Goal: Information Seeking & Learning: Understand process/instructions

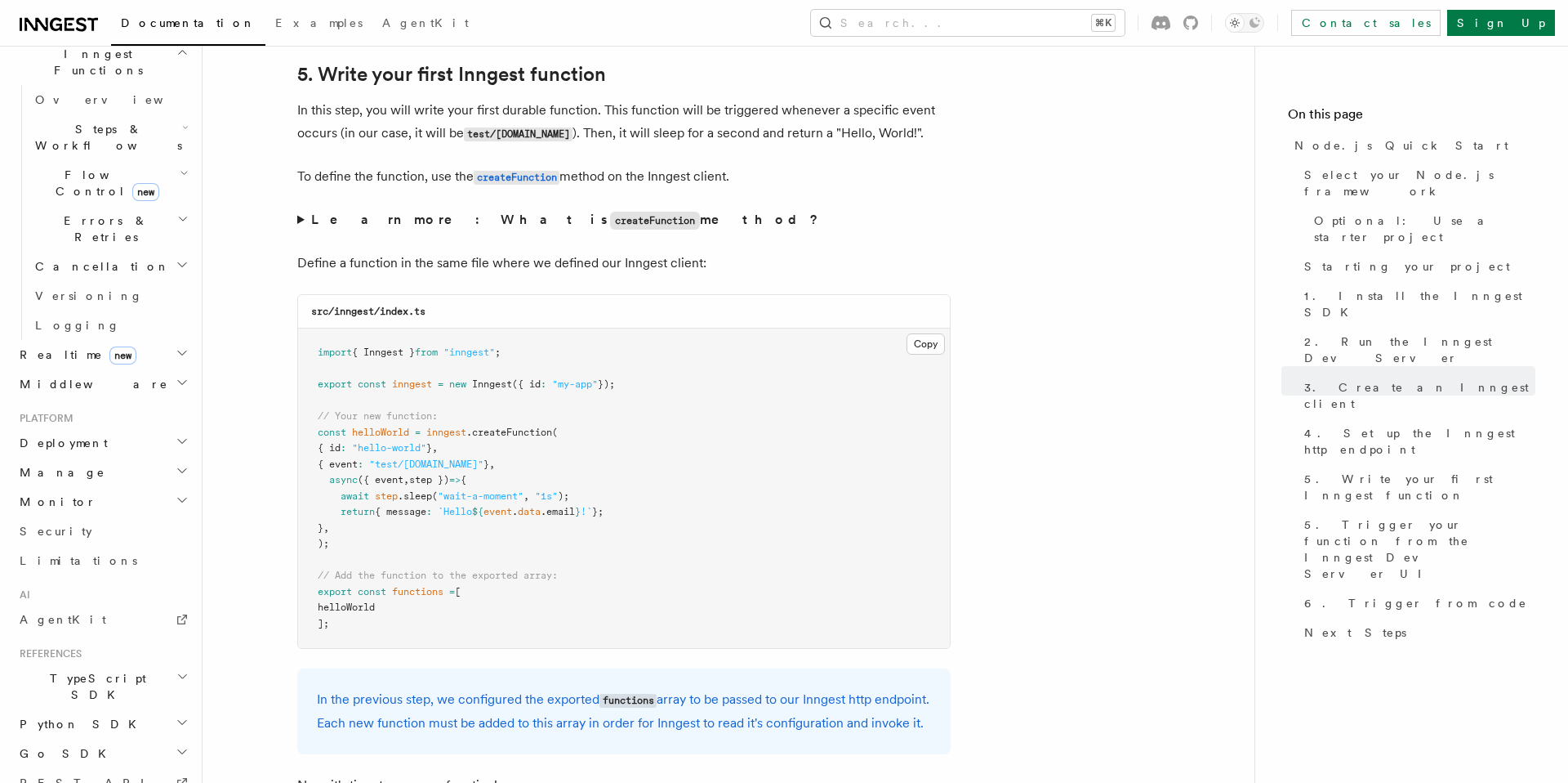
scroll to position [524, 0]
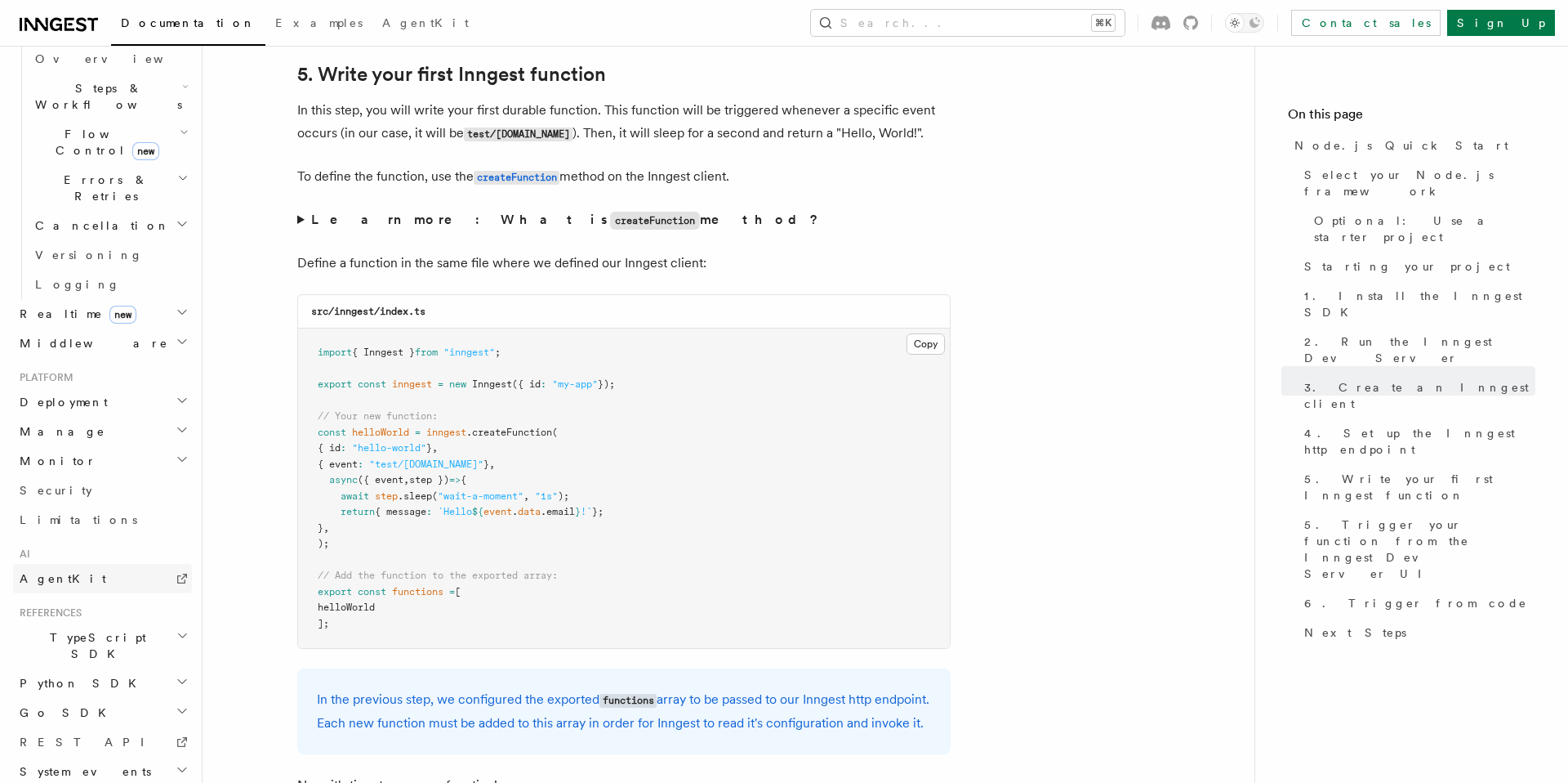
click at [55, 572] on span "AgentKit" at bounding box center [63, 578] width 87 height 13
click at [110, 623] on h2 "TypeScript SDK" at bounding box center [102, 646] width 179 height 45
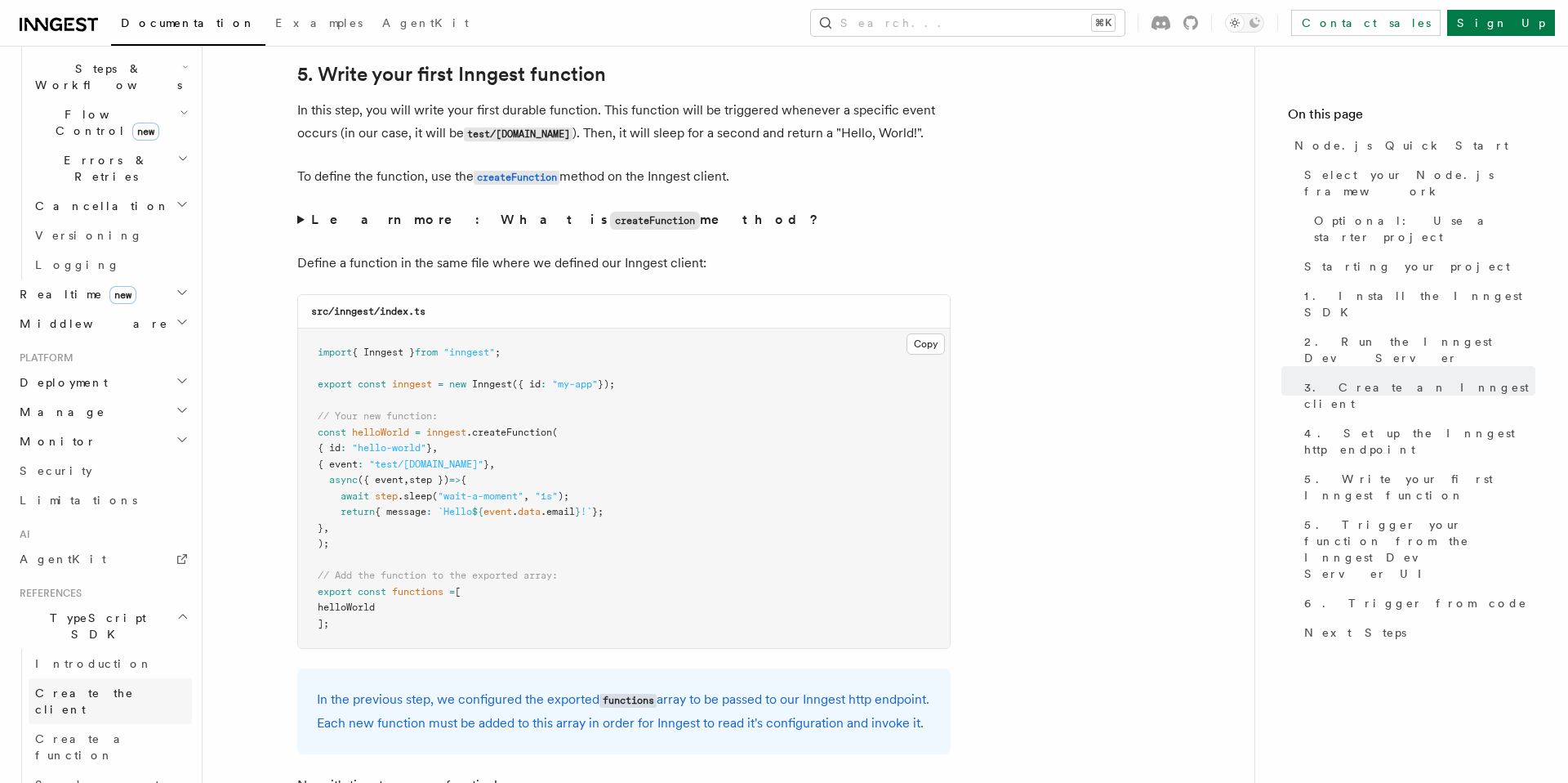
click at [90, 686] on span "Create the client" at bounding box center [85, 701] width 99 height 30
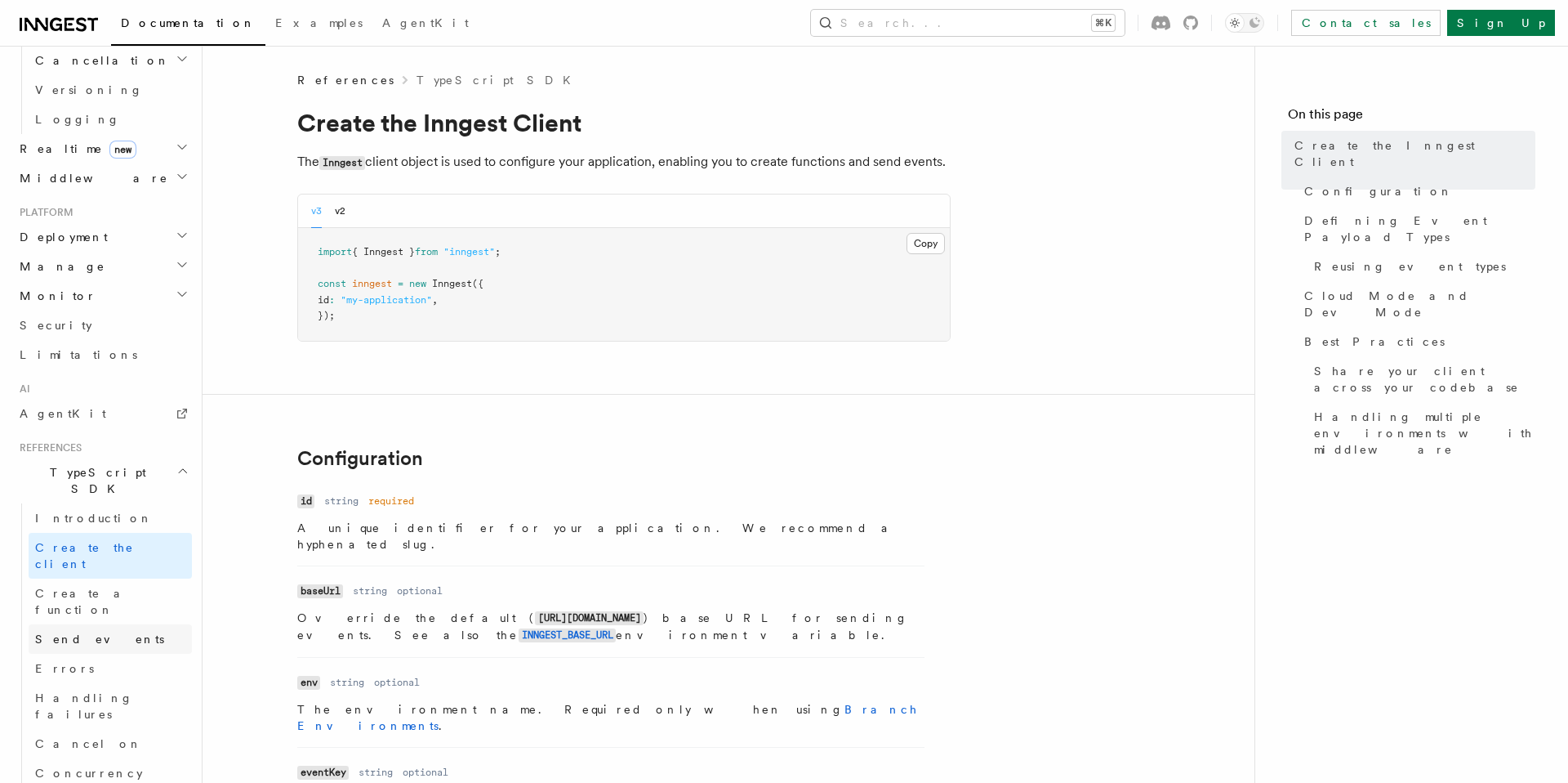
scroll to position [690, 0]
click at [76, 632] on span "Send events" at bounding box center [100, 638] width 129 height 13
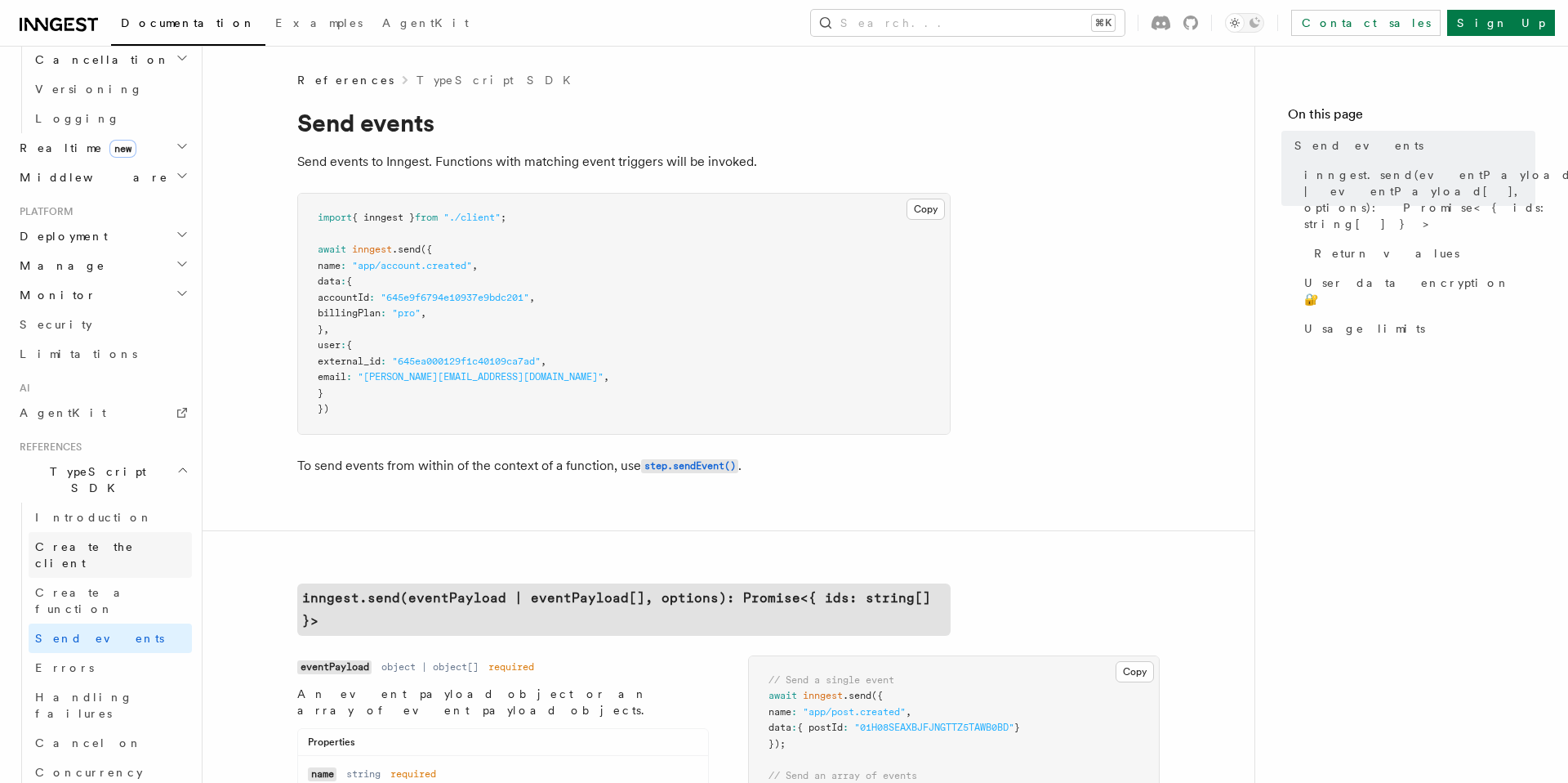
click at [116, 540] on span "Create the client" at bounding box center [85, 555] width 99 height 30
